Goal: Task Accomplishment & Management: Manage account settings

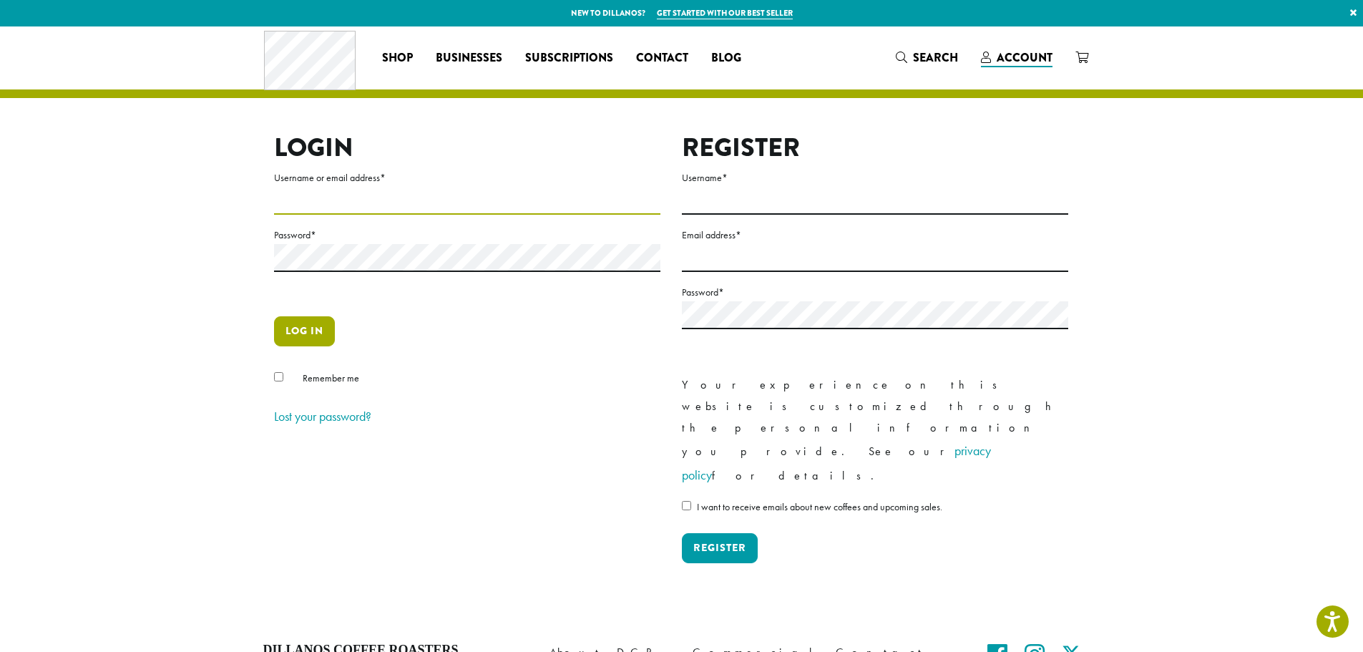
type input "**********"
click at [305, 340] on button "Log in" at bounding box center [304, 331] width 61 height 30
click at [314, 325] on button "Log in" at bounding box center [304, 331] width 61 height 30
